Goal: Task Accomplishment & Management: Manage account settings

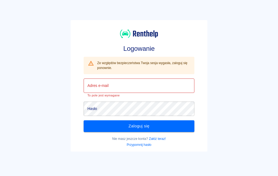
type input "[EMAIL_ADDRESS][DOMAIN_NAME]"
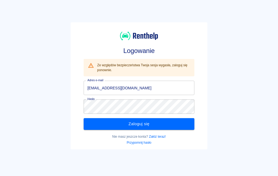
click at [167, 123] on button "Zaloguj się" at bounding box center [139, 123] width 111 height 11
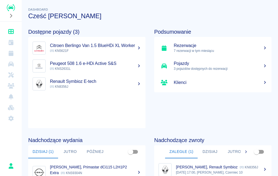
click at [242, 50] on p "7 rezerwacji w tym miesiącu" at bounding box center [220, 50] width 93 height 5
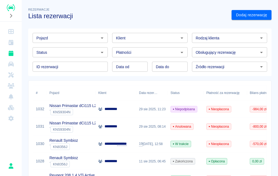
click at [128, 111] on div "*********" at bounding box center [116, 109] width 41 height 17
click at [92, 109] on div "` KNS9304N" at bounding box center [82, 112] width 66 height 7
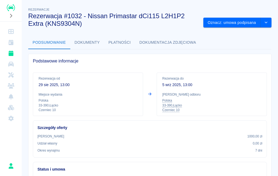
click at [268, 21] on icon "drop-down" at bounding box center [266, 23] width 4 height 4
click at [253, 23] on button "Oznacz: umowa podpisana" at bounding box center [232, 23] width 57 height 10
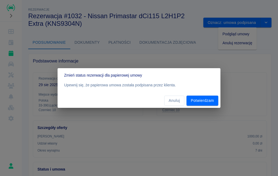
click at [206, 101] on button "Potwierdzam" at bounding box center [203, 101] width 32 height 10
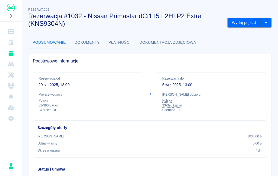
click at [251, 22] on button "Wydaj pojazd" at bounding box center [244, 23] width 33 height 10
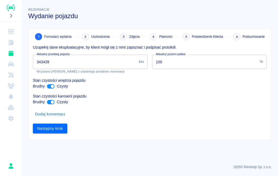
click at [77, 64] on input "343439" at bounding box center [85, 62] width 104 height 14
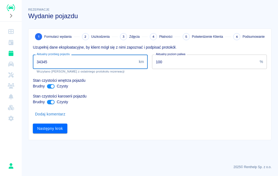
type input "343450"
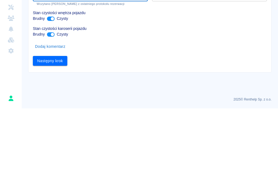
click at [54, 124] on button "Następny krok" at bounding box center [50, 129] width 35 height 10
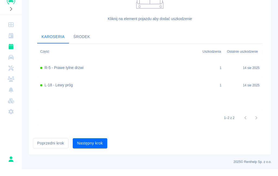
scroll to position [161, 0]
click at [98, 145] on button "Następny krok" at bounding box center [90, 150] width 35 height 10
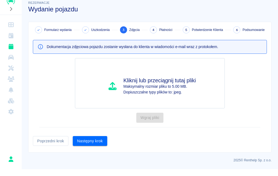
scroll to position [0, 0]
click at [97, 143] on button "Następny krok" at bounding box center [90, 148] width 35 height 10
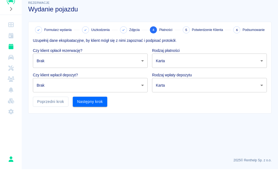
click at [131, 60] on body "Używamy plików Cookies, by zapewnić Ci najlepsze możliwe doświadczenie. Aby dow…" at bounding box center [139, 88] width 278 height 176
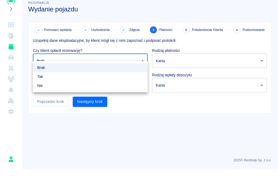
click at [112, 88] on li "Nie" at bounding box center [90, 92] width 115 height 9
type input "false"
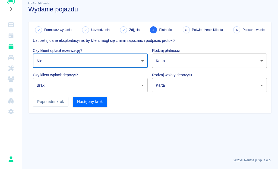
click at [132, 87] on body "Używamy plików Cookies, by zapewnić Ci najlepsze możliwe doświadczenie. Aby dow…" at bounding box center [139, 88] width 278 height 176
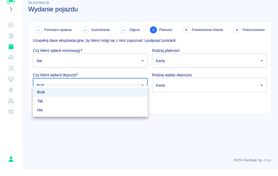
click at [115, 104] on li "Tak" at bounding box center [90, 108] width 115 height 9
type input "true"
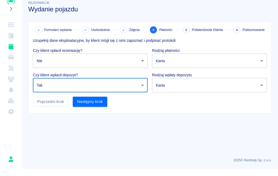
click at [207, 87] on body "Używamy plików Cookies, by zapewnić Ci najlepsze możliwe doświadczenie. Aby dow…" at bounding box center [139, 88] width 278 height 176
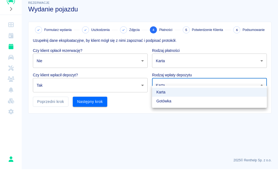
click at [182, 104] on li "Gotówka" at bounding box center [209, 108] width 115 height 9
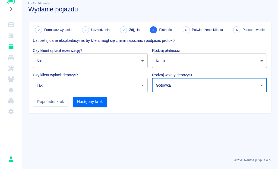
type input "cash"
click at [228, 63] on body "Używamy plików Cookies, by zapewnić Ci najlepsze możliwe doświadczenie. Aby dow…" at bounding box center [139, 88] width 278 height 176
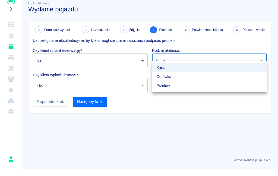
click at [98, 103] on div at bounding box center [139, 88] width 278 height 176
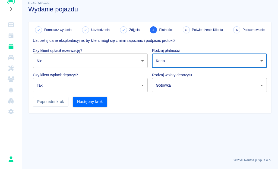
click at [92, 104] on button "Następny krok" at bounding box center [90, 109] width 35 height 10
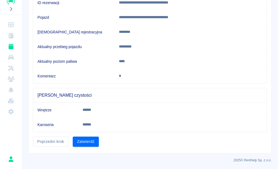
scroll to position [67, 0]
click at [87, 144] on button "Zatwierdź" at bounding box center [86, 149] width 26 height 10
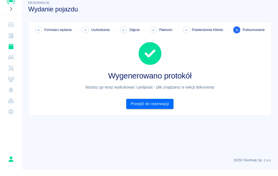
scroll to position [0, 0]
click at [157, 106] on link "Przejdź do rezerwacji" at bounding box center [149, 111] width 47 height 10
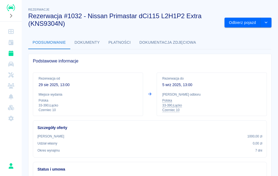
click at [271, 26] on button "drop-down" at bounding box center [266, 23] width 11 height 10
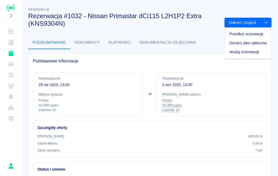
click at [93, 44] on button "Dokumenty" at bounding box center [87, 42] width 34 height 13
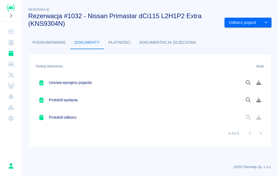
click at [249, 100] on icon "Podgląd dokumentu" at bounding box center [248, 100] width 6 height 5
click at [117, 40] on button "Płatności" at bounding box center [119, 42] width 31 height 13
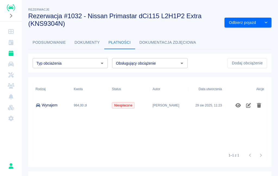
click at [248, 105] on icon "Edytuj obciążenie" at bounding box center [248, 105] width 5 height 5
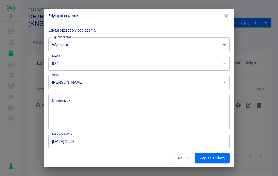
click at [169, 79] on body "**********" at bounding box center [139, 88] width 278 height 176
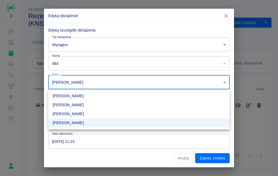
click at [87, 94] on li "Karol Klag" at bounding box center [139, 96] width 182 height 9
type input "f7825e9f-4e2d-4ff5-ae89-cf1689bc9a86"
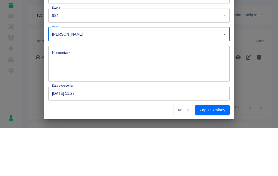
click at [218, 153] on button "Zapisz zmiany" at bounding box center [212, 158] width 35 height 10
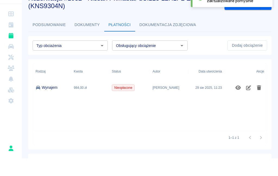
click at [241, 103] on icon "Pokaż szczegóły" at bounding box center [238, 105] width 6 height 5
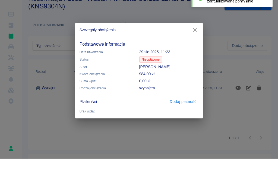
click at [195, 45] on icon "button" at bounding box center [195, 48] width 7 height 6
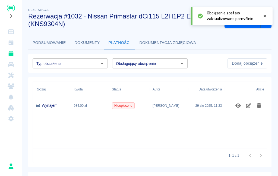
click at [169, 41] on button "Dokumentacja zdjęciowa" at bounding box center [167, 42] width 65 height 13
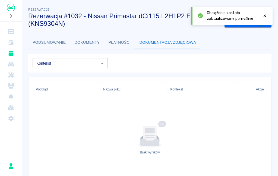
click at [85, 42] on button "Dokumenty" at bounding box center [87, 42] width 34 height 13
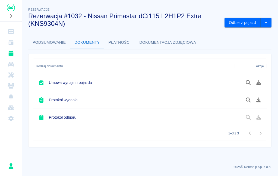
click at [47, 46] on button "Podsumowanie" at bounding box center [49, 42] width 42 height 13
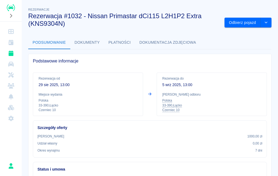
click at [87, 37] on button "Dokumenty" at bounding box center [87, 42] width 34 height 13
